Goal: Task Accomplishment & Management: Manage account settings

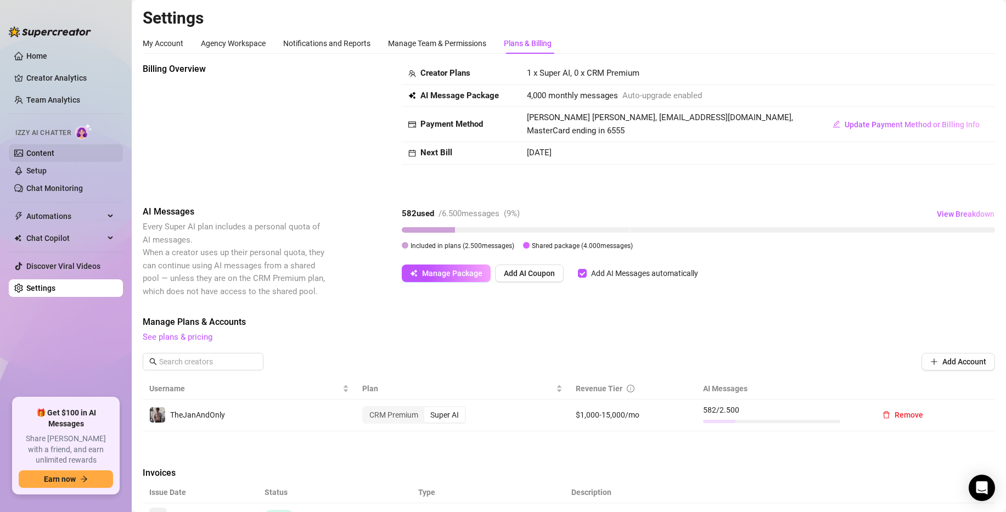
click at [54, 157] on link "Content" at bounding box center [40, 153] width 28 height 9
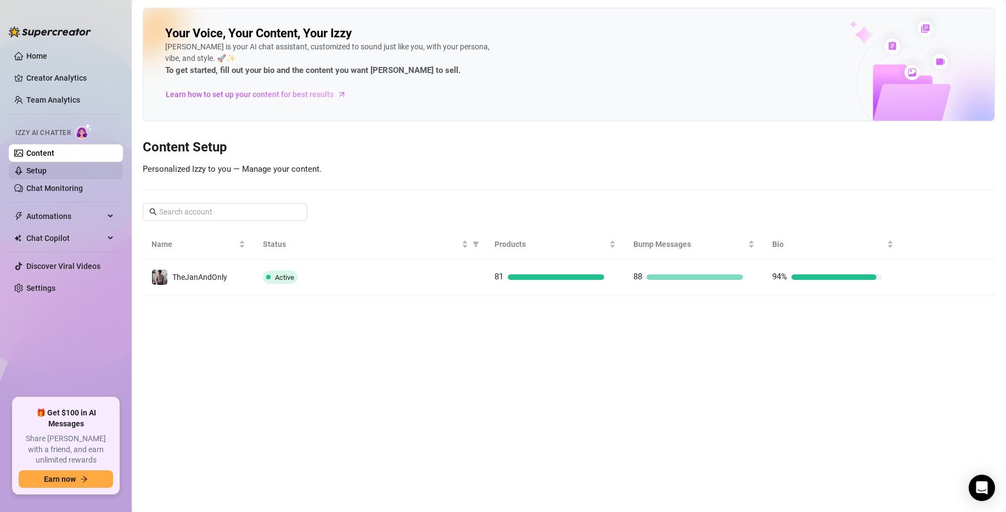
click at [47, 167] on link "Setup" at bounding box center [36, 170] width 20 height 9
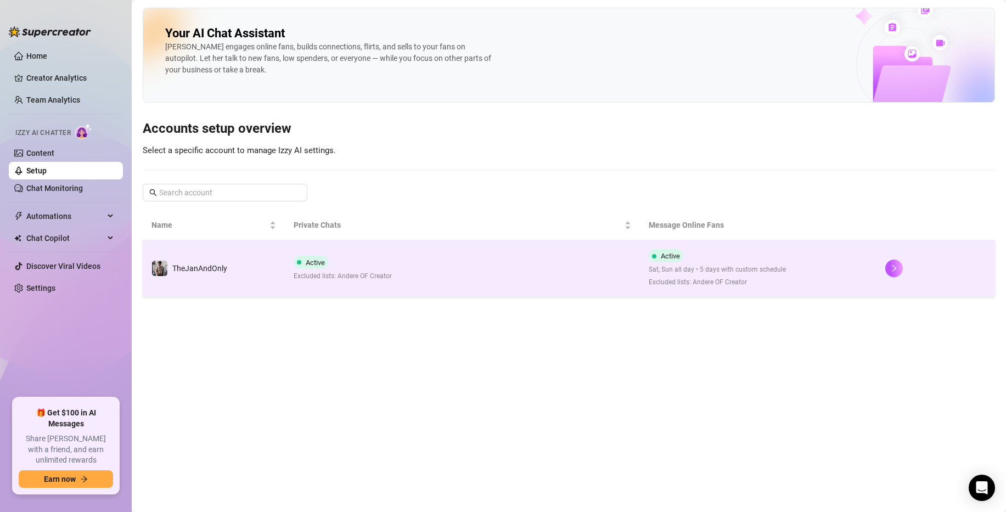
click at [423, 284] on td "Active Excluded lists: Andere OF Creator" at bounding box center [462, 268] width 355 height 57
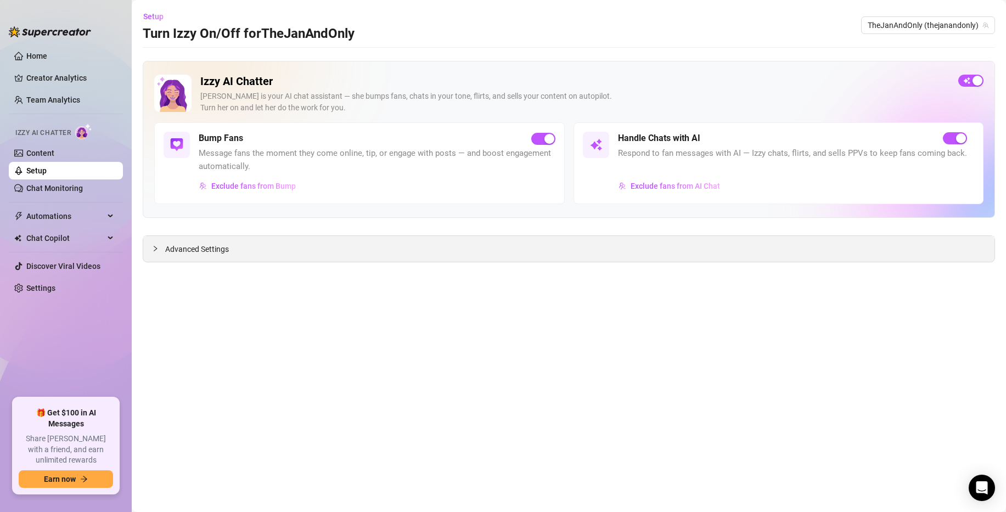
click at [363, 254] on div "Advanced Settings" at bounding box center [568, 249] width 851 height 26
click at [173, 246] on span "Advanced Settings" at bounding box center [197, 249] width 64 height 12
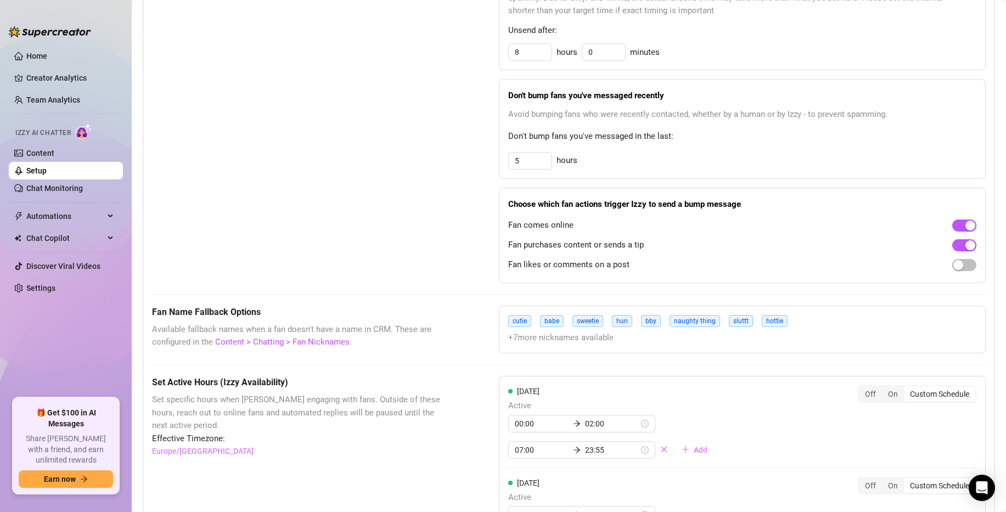
scroll to position [459, 0]
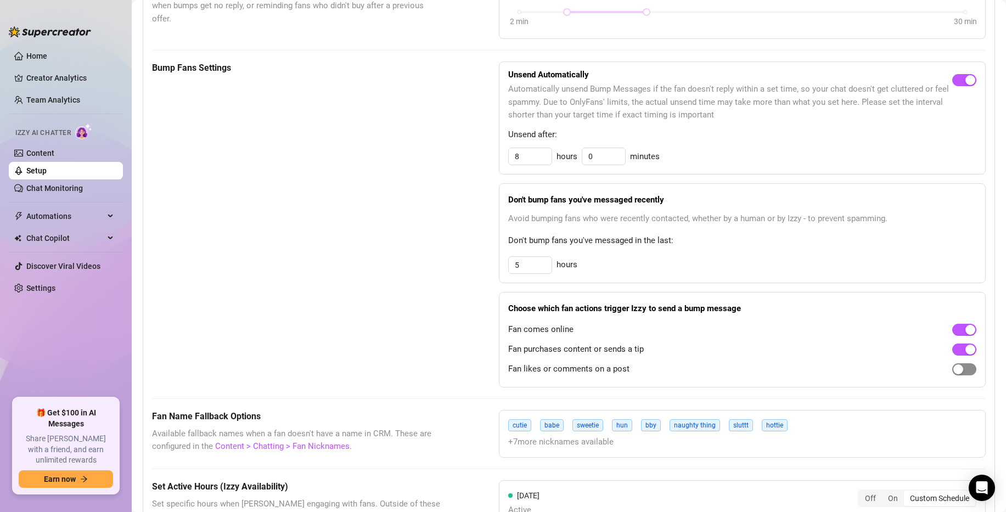
click at [967, 370] on span "button" at bounding box center [964, 369] width 24 height 12
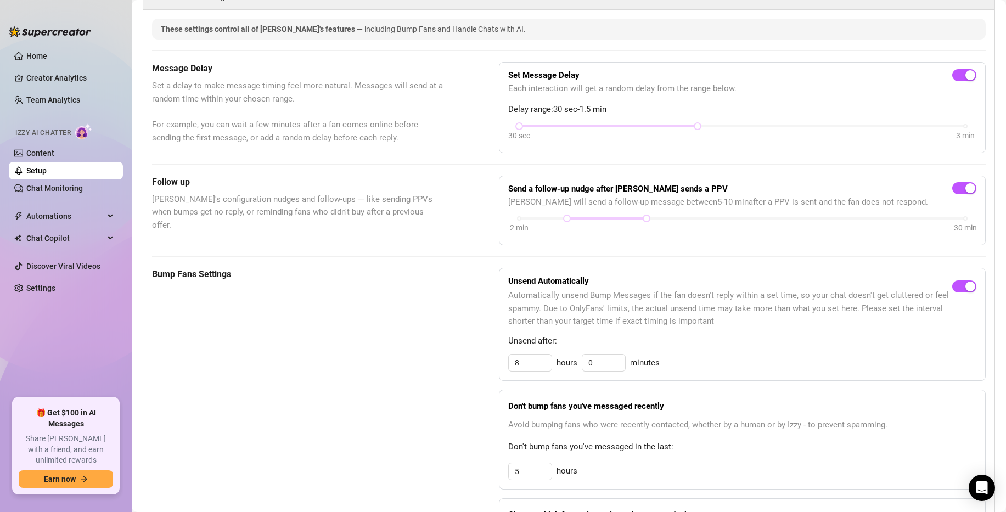
scroll to position [249, 0]
